Goal: Find contact information: Find contact information

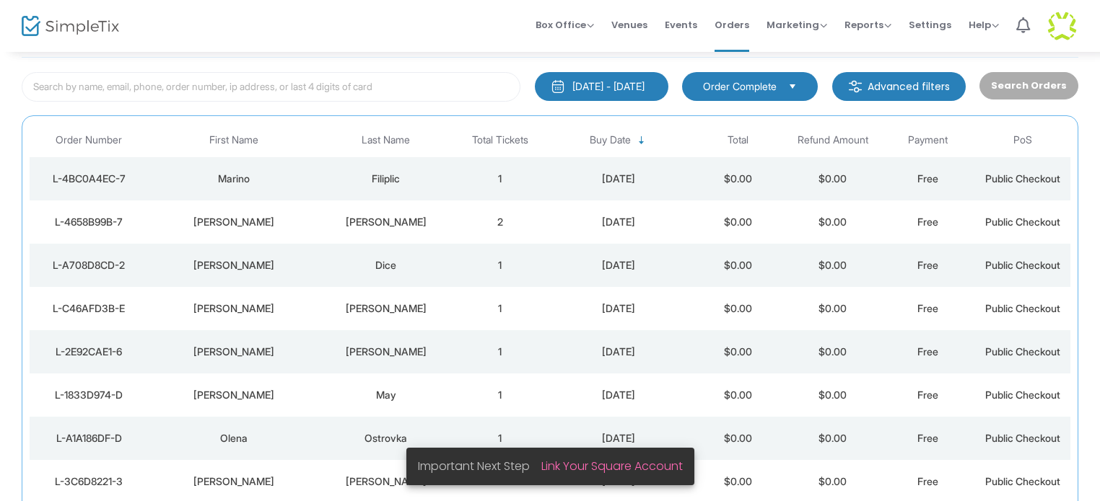
scroll to position [76, 0]
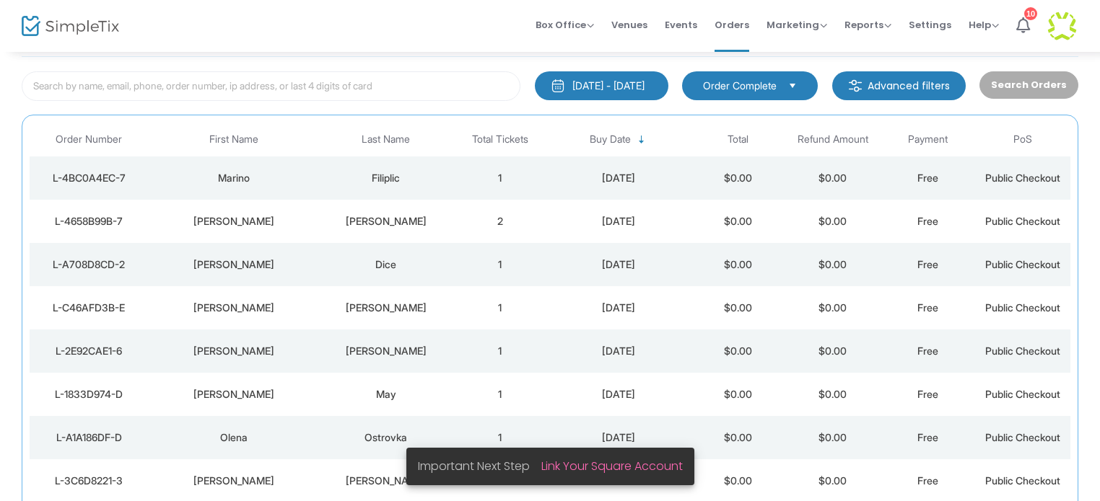
click at [269, 177] on div "Marino" at bounding box center [234, 178] width 164 height 14
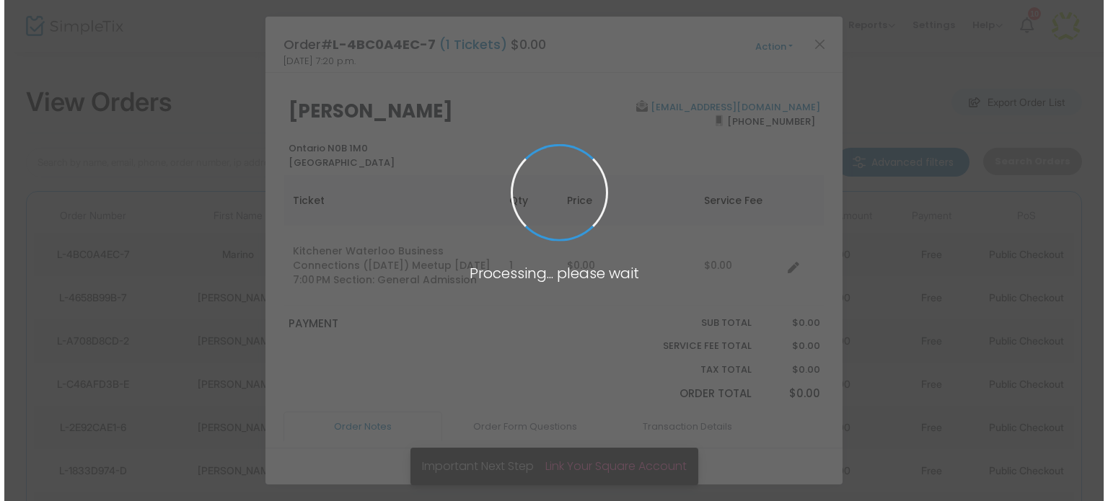
scroll to position [0, 0]
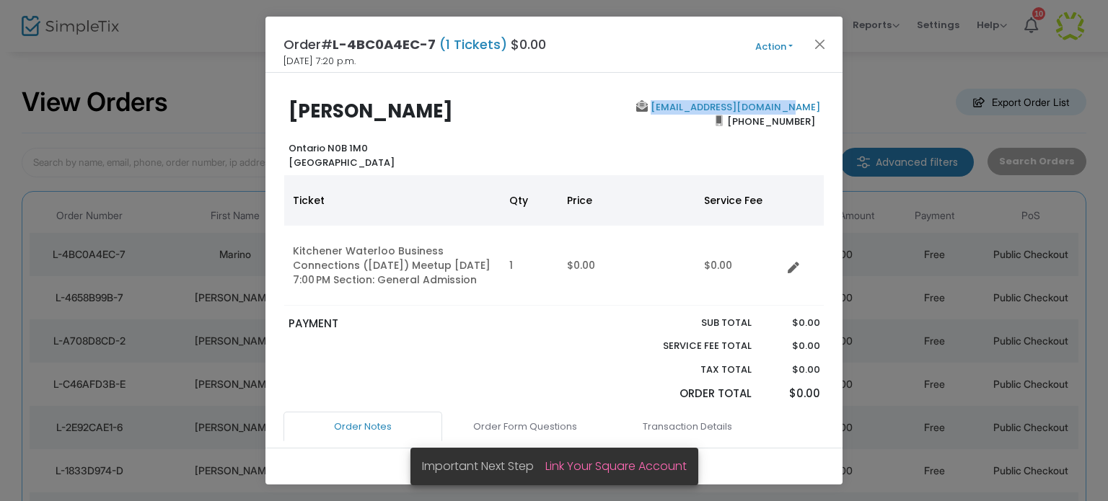
drag, startPoint x: 817, startPoint y: 107, endPoint x: 690, endPoint y: 109, distance: 127.7
click at [690, 109] on div "[EMAIL_ADDRESS][DOMAIN_NAME] [PHONE_NUMBER]" at bounding box center [690, 134] width 273 height 69
copy link "[EMAIL_ADDRESS][DOMAIN_NAME]"
click at [819, 37] on button "Close" at bounding box center [820, 44] width 19 height 19
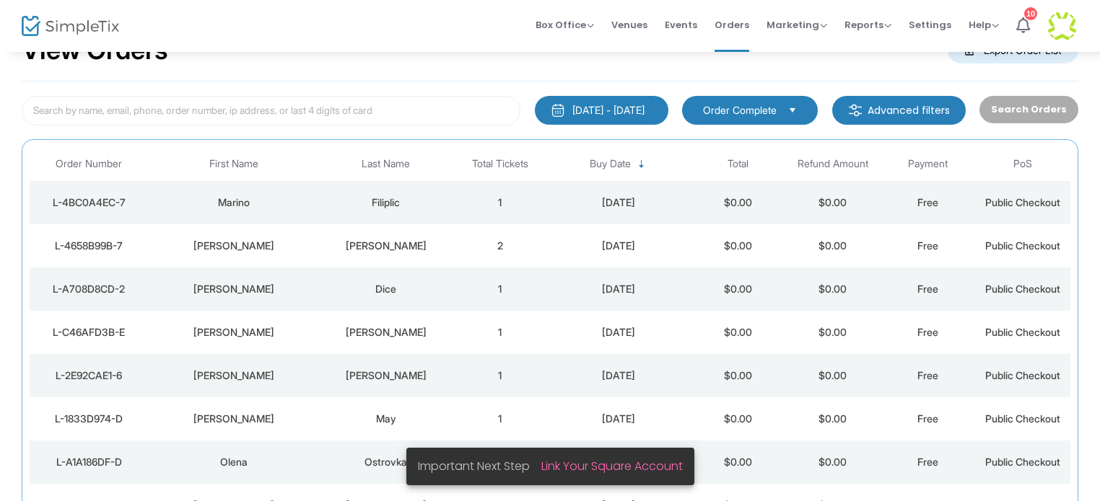
scroll to position [76, 0]
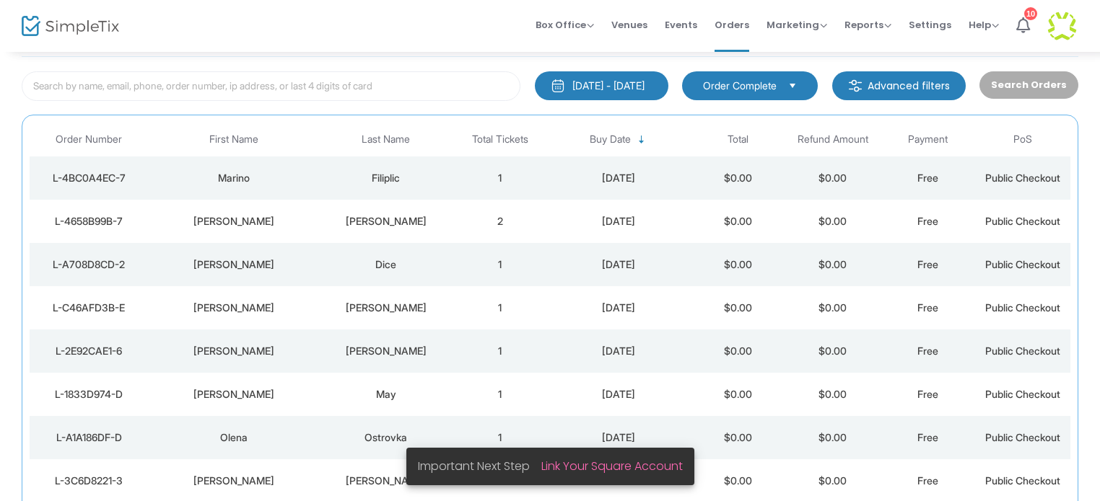
click at [257, 224] on div "[PERSON_NAME]" at bounding box center [234, 221] width 164 height 14
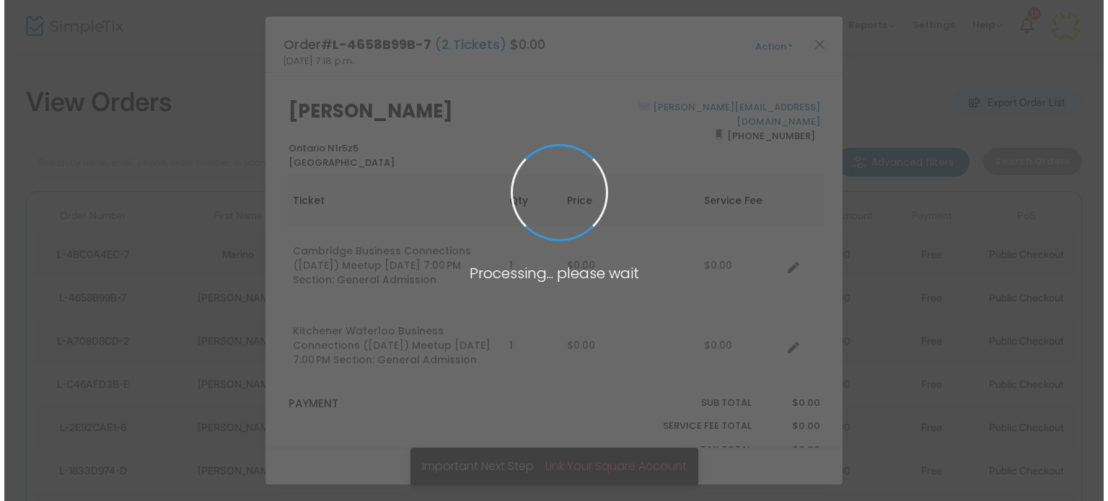
scroll to position [0, 0]
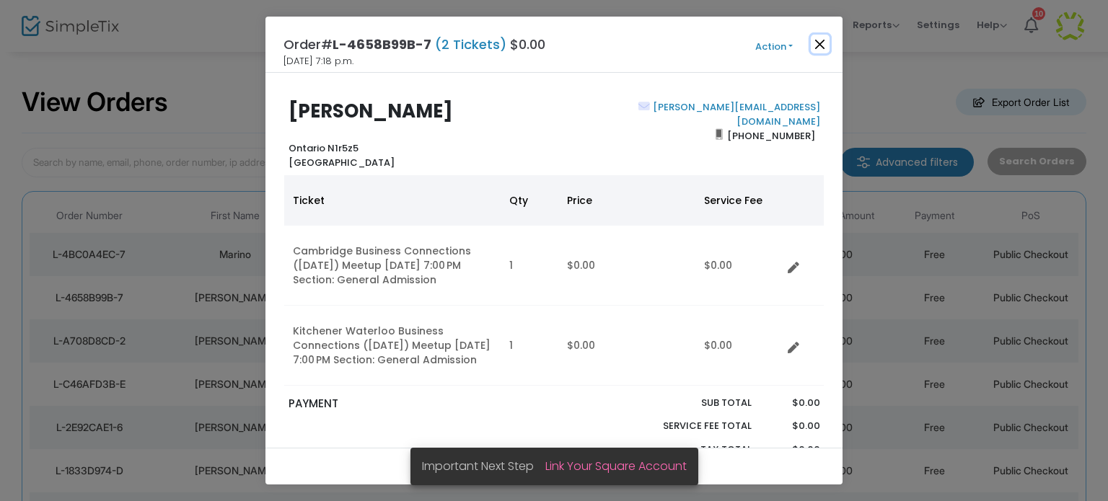
drag, startPoint x: 823, startPoint y: 42, endPoint x: 809, endPoint y: 41, distance: 14.4
click at [823, 42] on button "Close" at bounding box center [820, 44] width 19 height 19
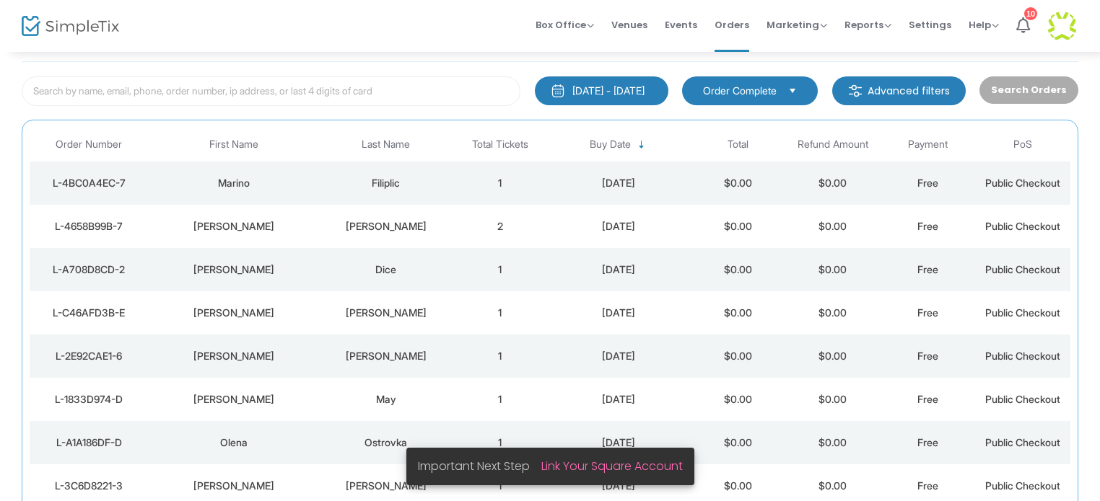
scroll to position [76, 0]
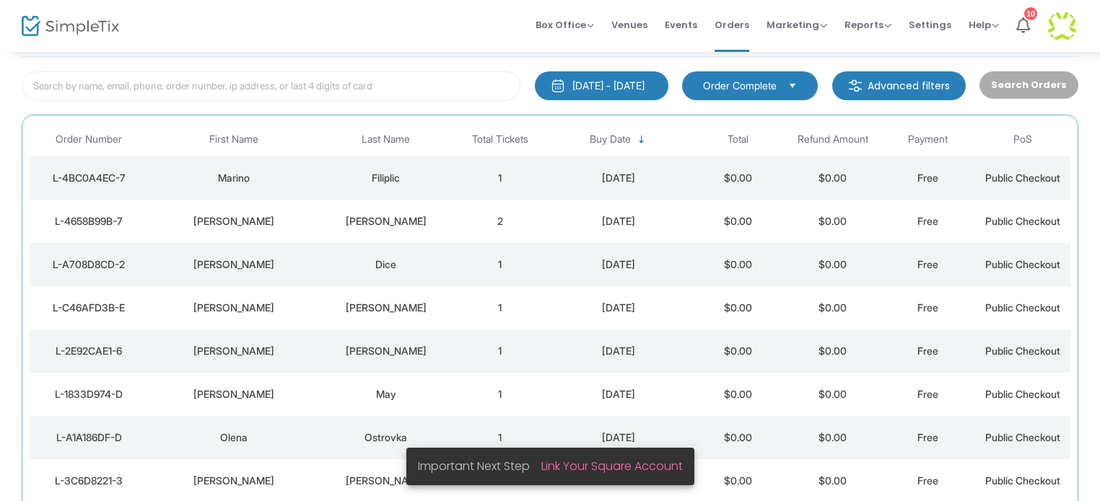
click at [240, 260] on div "[PERSON_NAME]" at bounding box center [234, 265] width 164 height 14
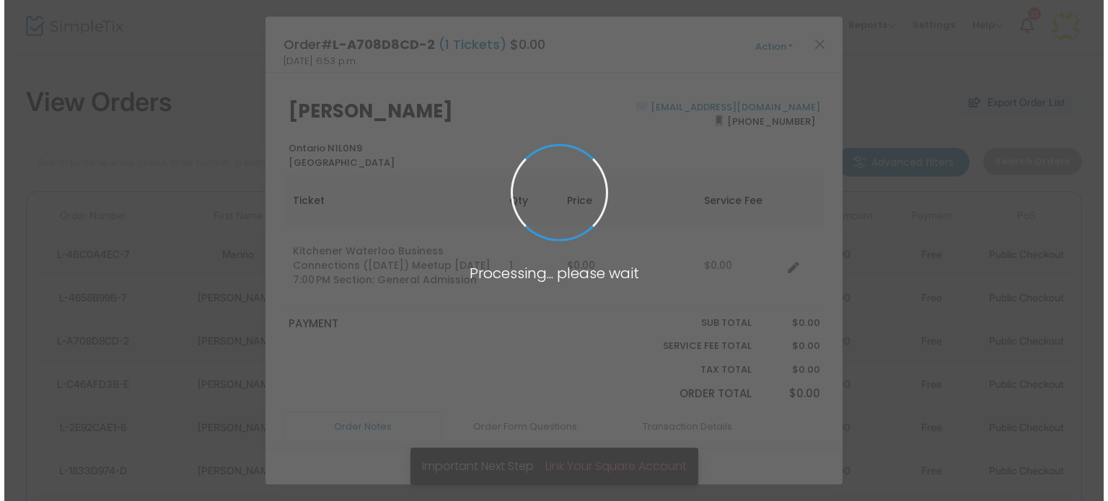
scroll to position [0, 0]
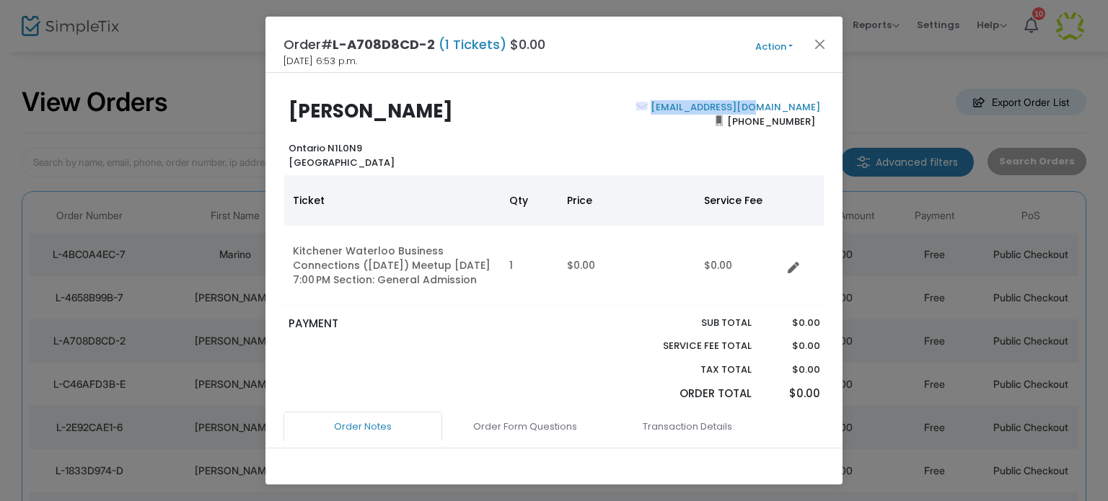
drag, startPoint x: 811, startPoint y: 108, endPoint x: 719, endPoint y: 108, distance: 92.4
click at [719, 108] on div "[EMAIL_ADDRESS][DOMAIN_NAME] [PHONE_NUMBER]" at bounding box center [690, 134] width 273 height 69
copy link "[EMAIL_ADDRESS][DOMAIN_NAME]"
drag, startPoint x: 823, startPoint y: 40, endPoint x: 822, endPoint y: 4, distance: 36.1
click at [823, 40] on button "Close" at bounding box center [820, 44] width 19 height 19
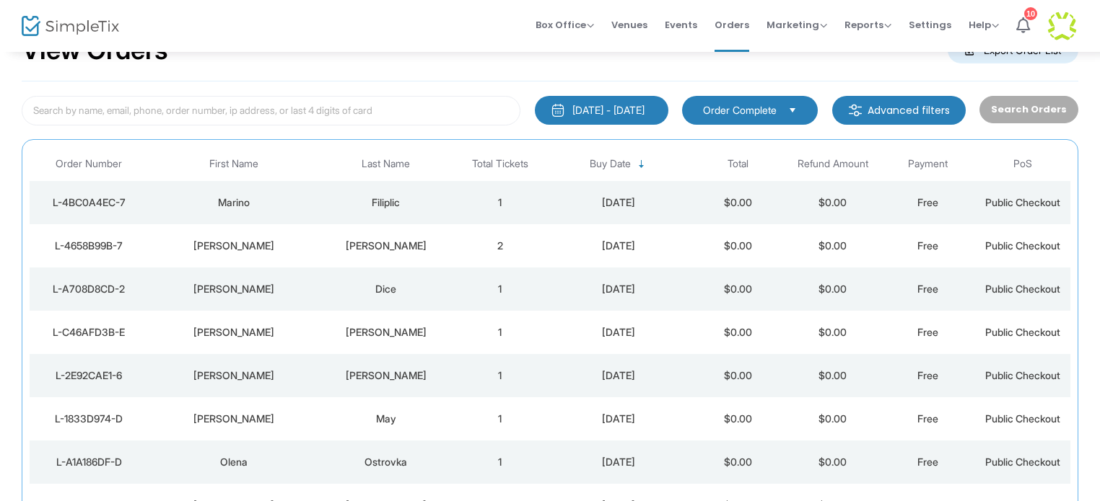
scroll to position [76, 0]
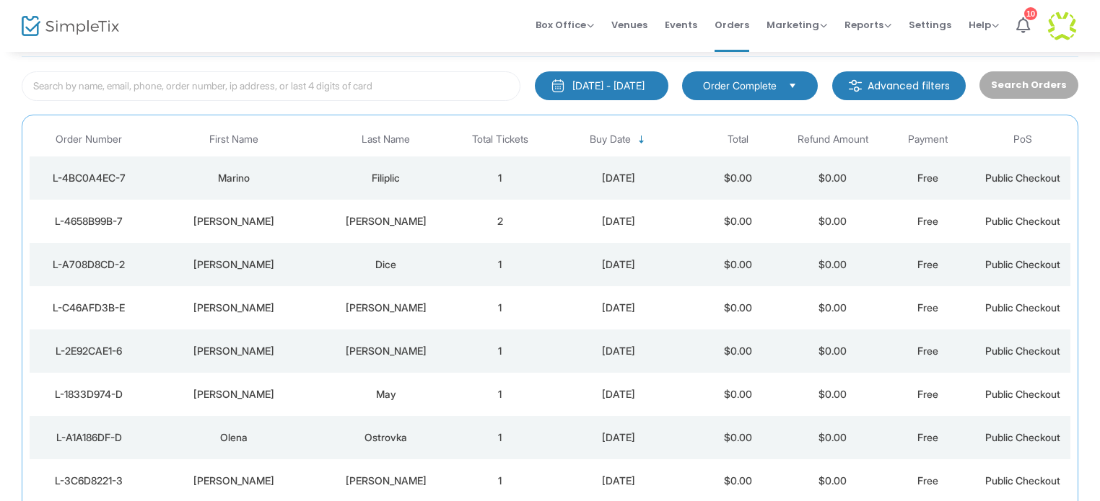
click at [242, 307] on div "[PERSON_NAME]" at bounding box center [234, 308] width 164 height 14
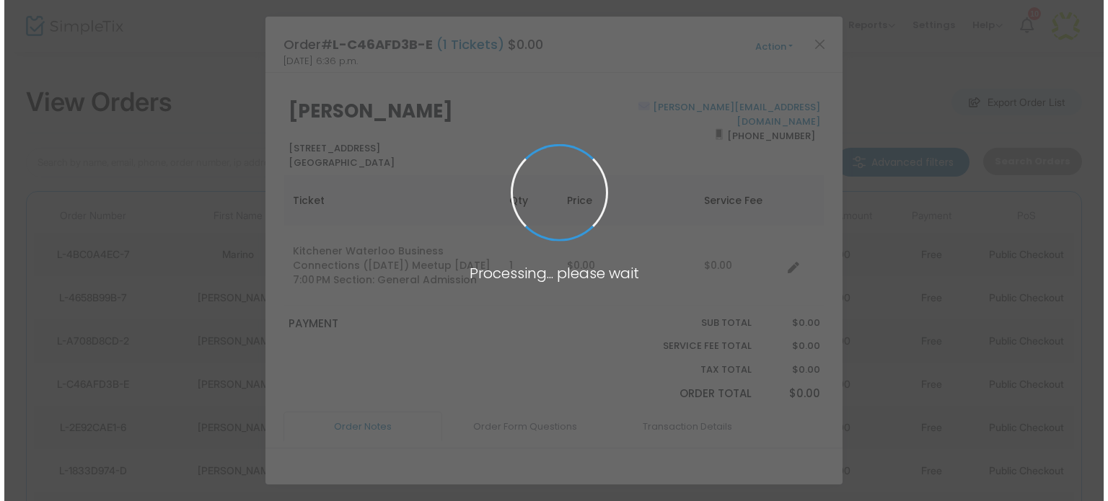
scroll to position [0, 0]
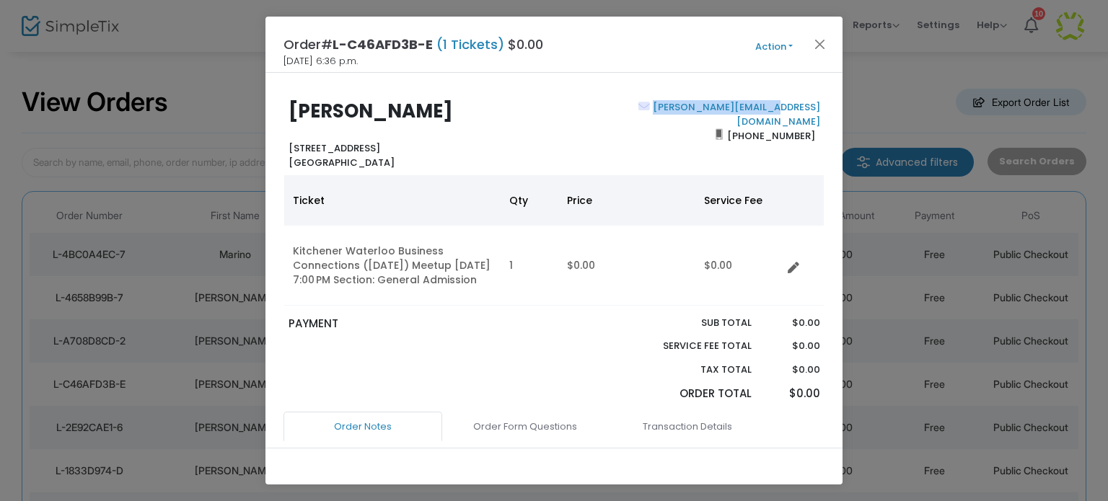
drag, startPoint x: 818, startPoint y: 108, endPoint x: 693, endPoint y: 105, distance: 125.6
click at [693, 105] on div "[PERSON_NAME] Ontario N2H 5W8 [GEOGRAPHIC_DATA] [PERSON_NAME][EMAIL_ADDRESS][DO…" at bounding box center [554, 134] width 556 height 69
copy link "[PERSON_NAME][EMAIL_ADDRESS][DOMAIN_NAME]"
drag, startPoint x: 823, startPoint y: 43, endPoint x: 788, endPoint y: 4, distance: 52.6
click at [822, 43] on button "Close" at bounding box center [820, 44] width 19 height 19
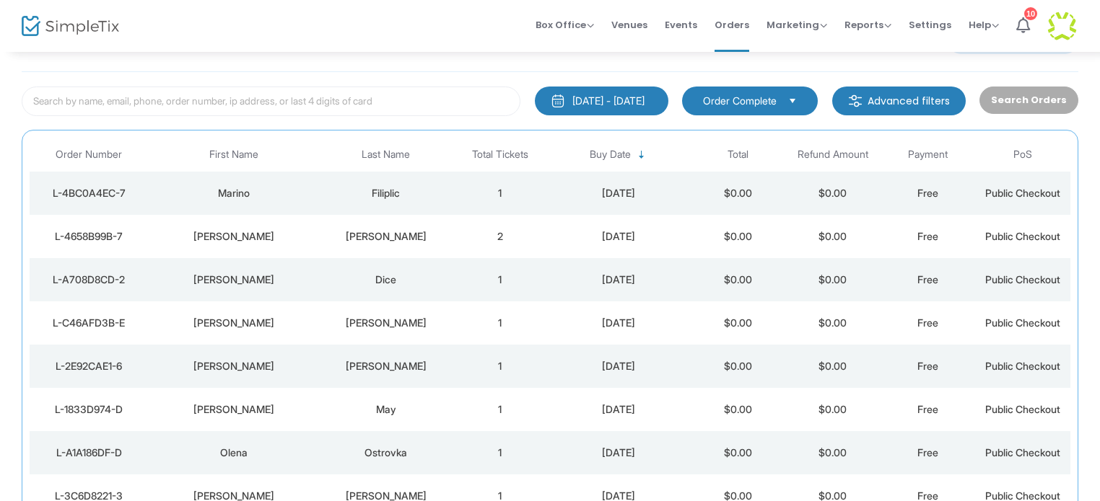
scroll to position [76, 0]
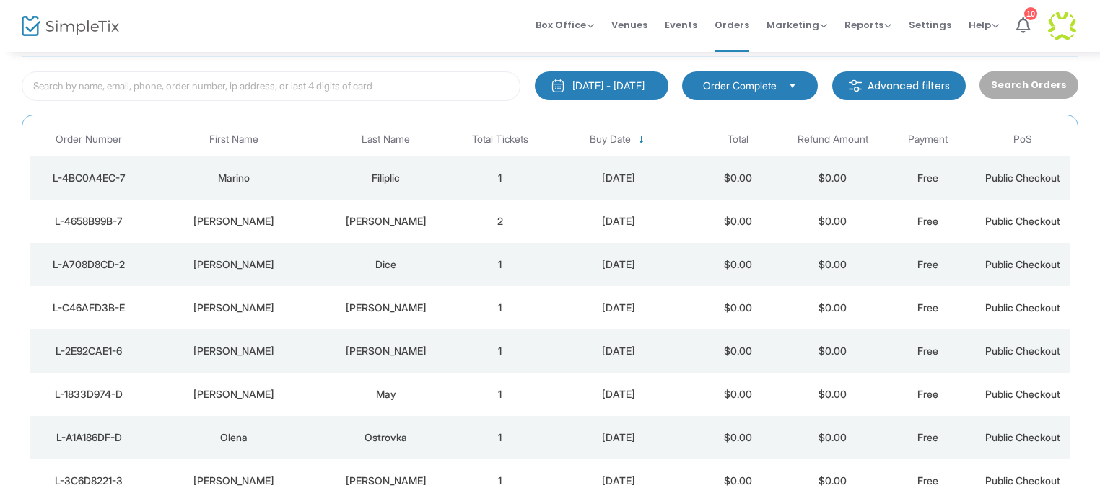
click at [240, 348] on div "[PERSON_NAME]" at bounding box center [234, 351] width 164 height 14
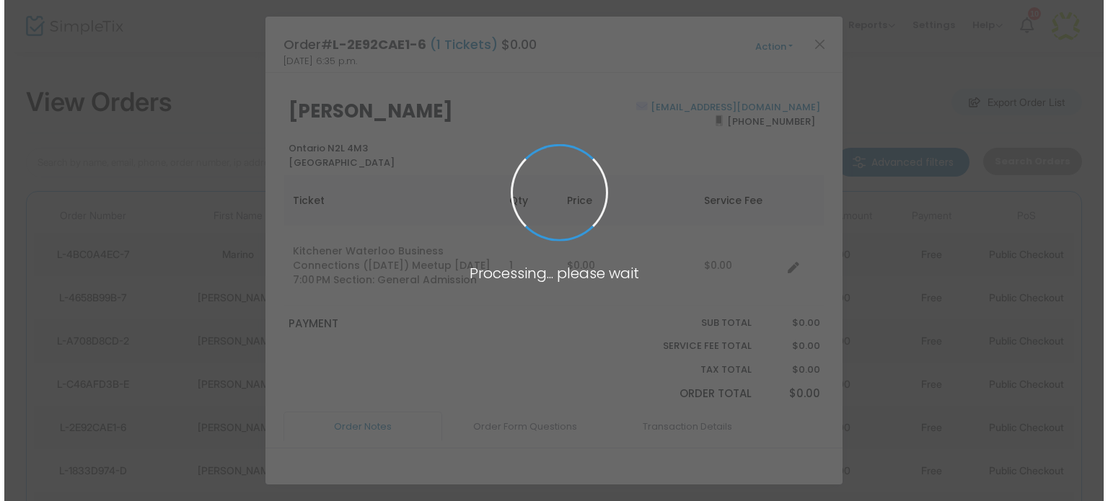
scroll to position [0, 0]
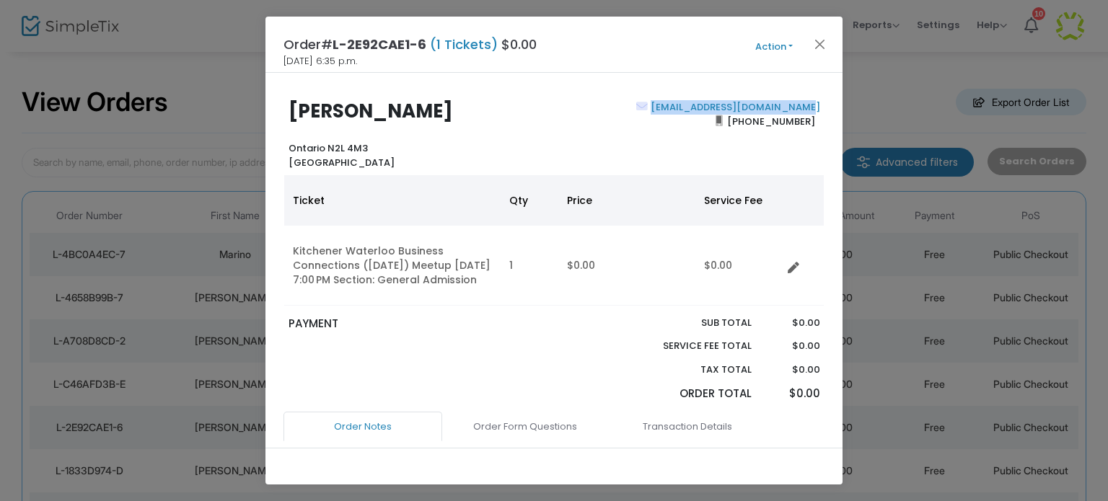
drag, startPoint x: 804, startPoint y: 107, endPoint x: 724, endPoint y: 76, distance: 85.6
click at [665, 104] on div "[EMAIL_ADDRESS][DOMAIN_NAME] [PHONE_NUMBER]" at bounding box center [690, 134] width 273 height 69
copy link "[EMAIL_ADDRESS][DOMAIN_NAME]"
click at [822, 43] on button "Close" at bounding box center [820, 44] width 19 height 19
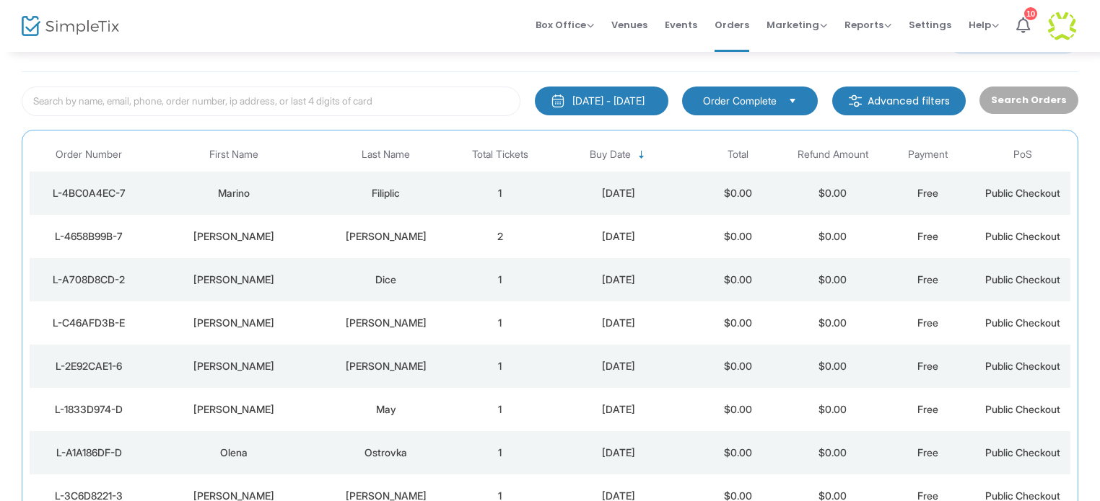
scroll to position [76, 0]
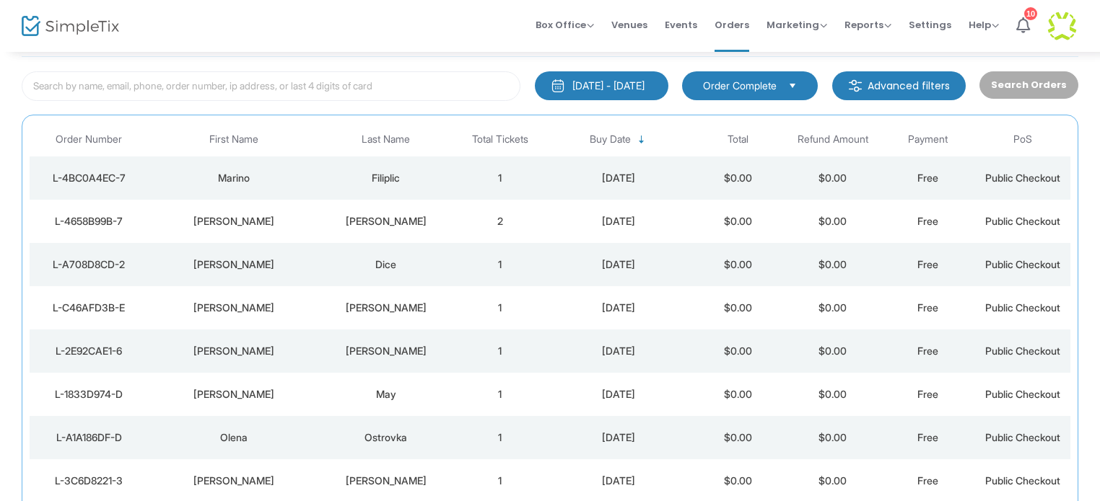
click at [392, 392] on div "May" at bounding box center [386, 394] width 126 height 14
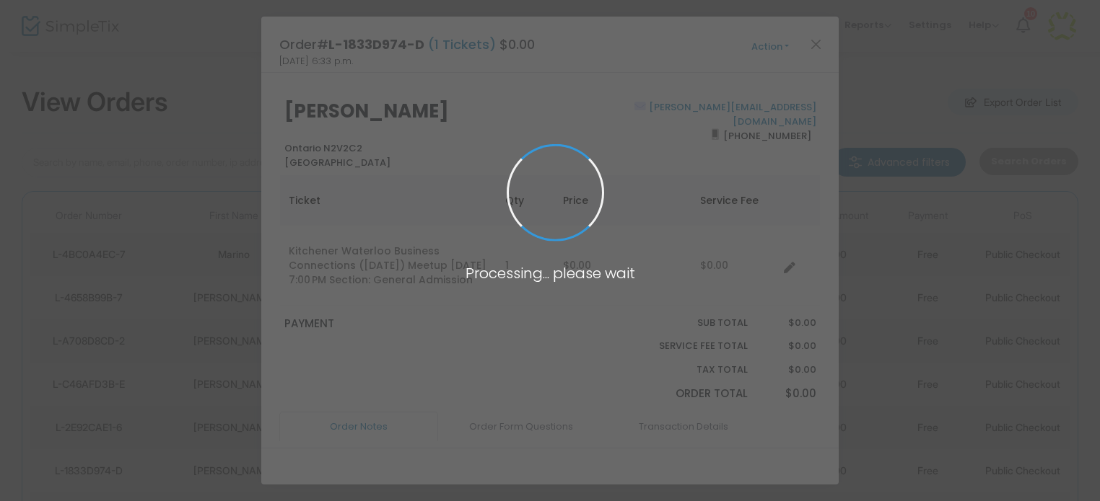
scroll to position [0, 0]
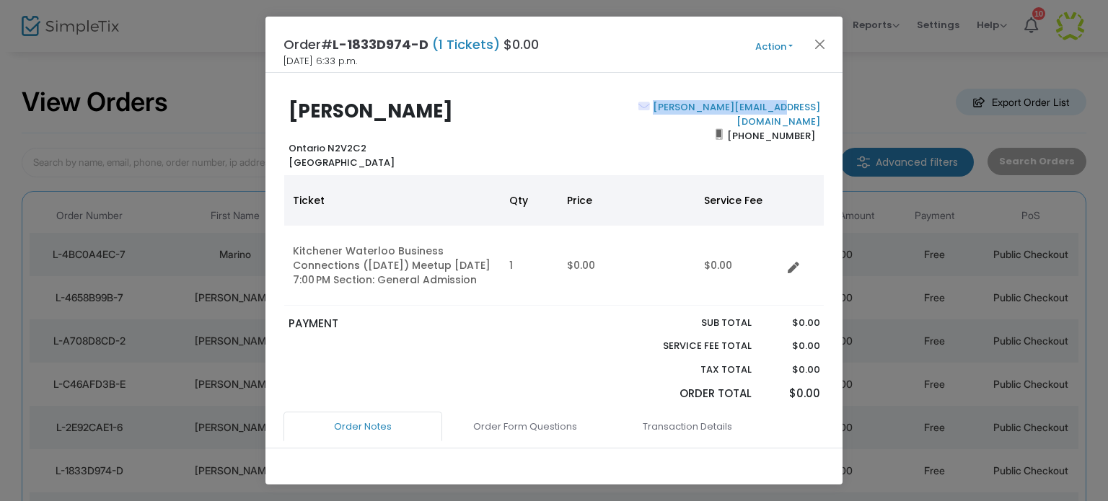
drag, startPoint x: 815, startPoint y: 108, endPoint x: 690, endPoint y: 105, distance: 125.6
click at [690, 105] on div "[PERSON_NAME][EMAIL_ADDRESS][DOMAIN_NAME] [PHONE_NUMBER]" at bounding box center [690, 134] width 273 height 69
copy link "[PERSON_NAME][EMAIL_ADDRESS][DOMAIN_NAME]"
click at [820, 41] on button "Close" at bounding box center [820, 44] width 19 height 19
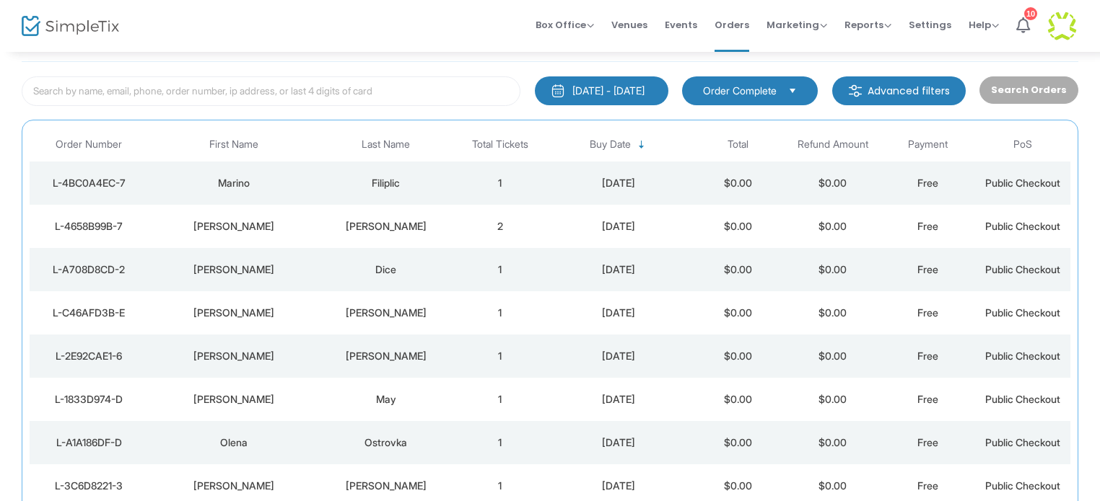
scroll to position [76, 0]
